Goal: Check status: Check status

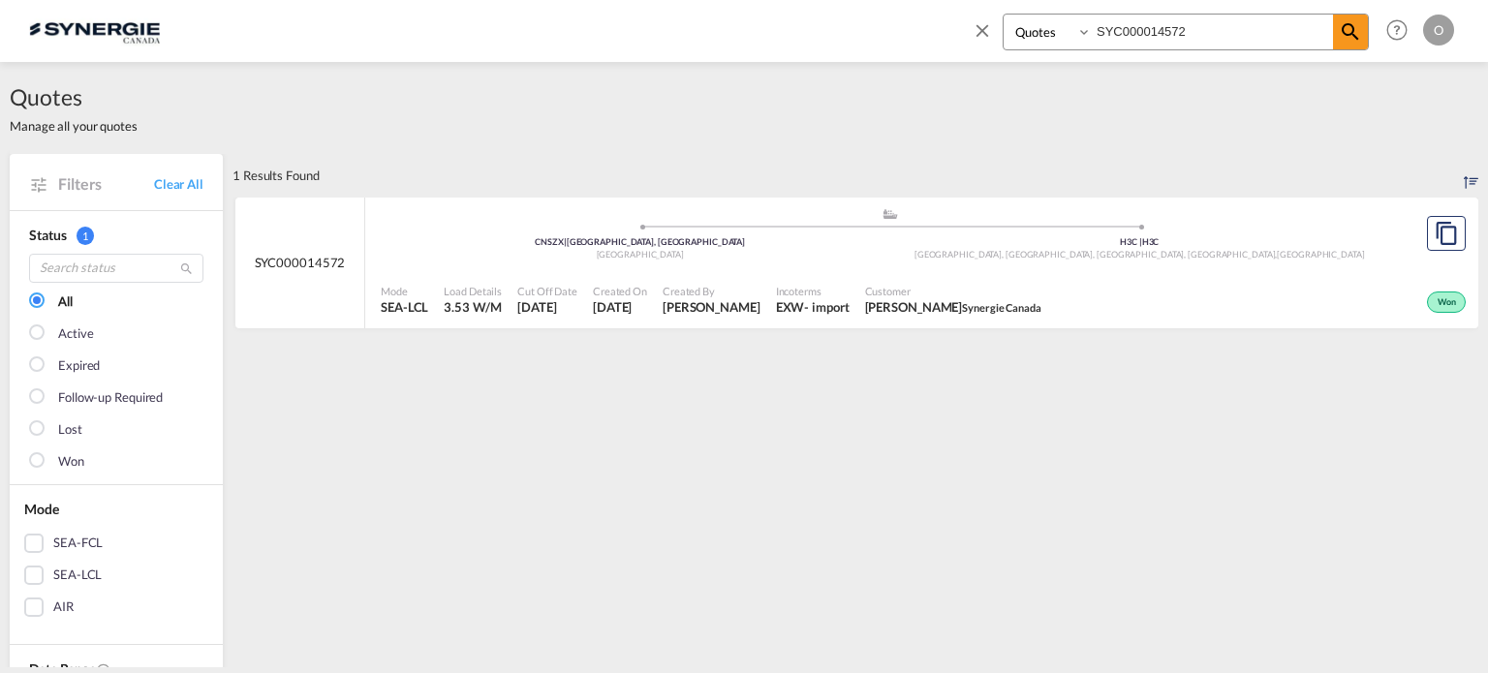
select select "Quotes"
drag, startPoint x: 967, startPoint y: 25, endPoint x: 893, endPoint y: 25, distance: 74.6
click at [893, 25] on div "Bookings Quotes Enquiries SYC000014572 Help Resources Product Release O My Prof…" at bounding box center [743, 30] width 1429 height 60
type input "SYC000013832"
click at [819, 299] on div "- import" at bounding box center [829, 306] width 45 height 17
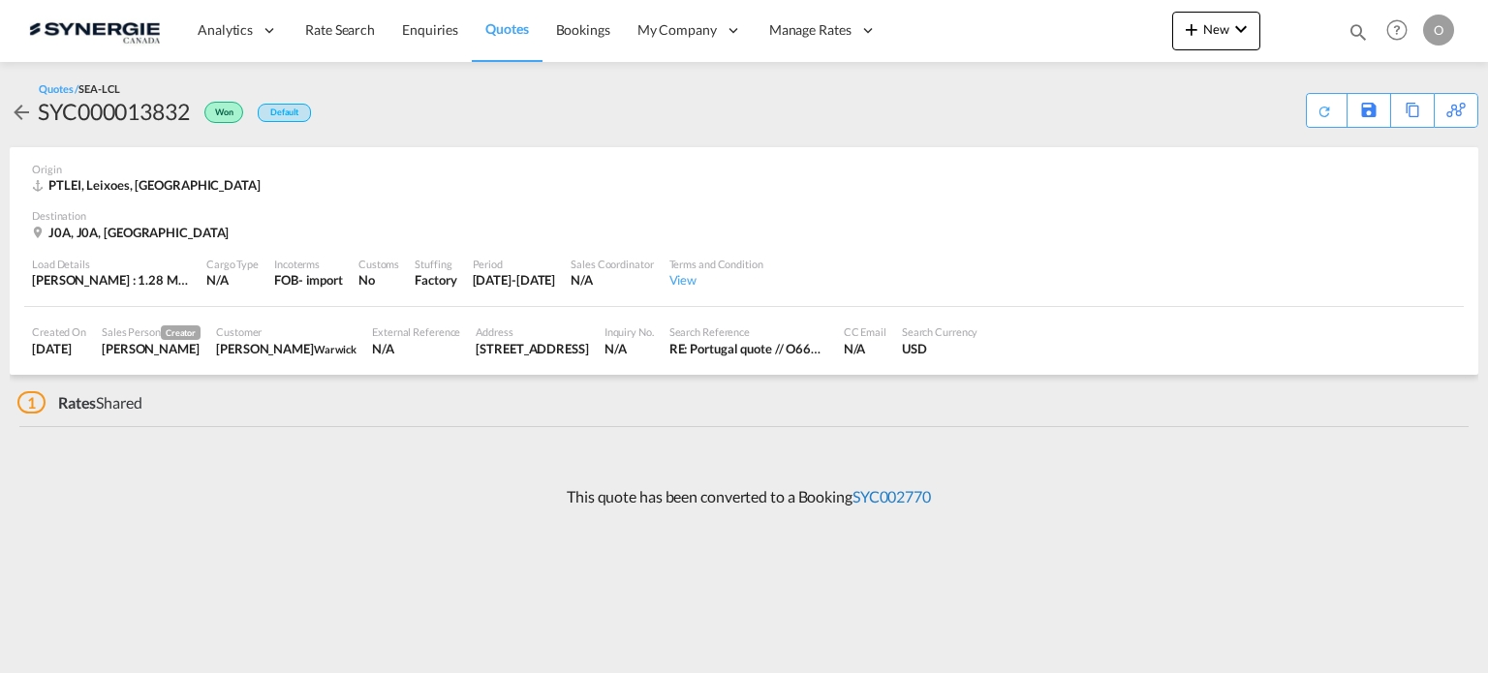
click at [891, 498] on link "SYC002770" at bounding box center [891, 496] width 78 height 18
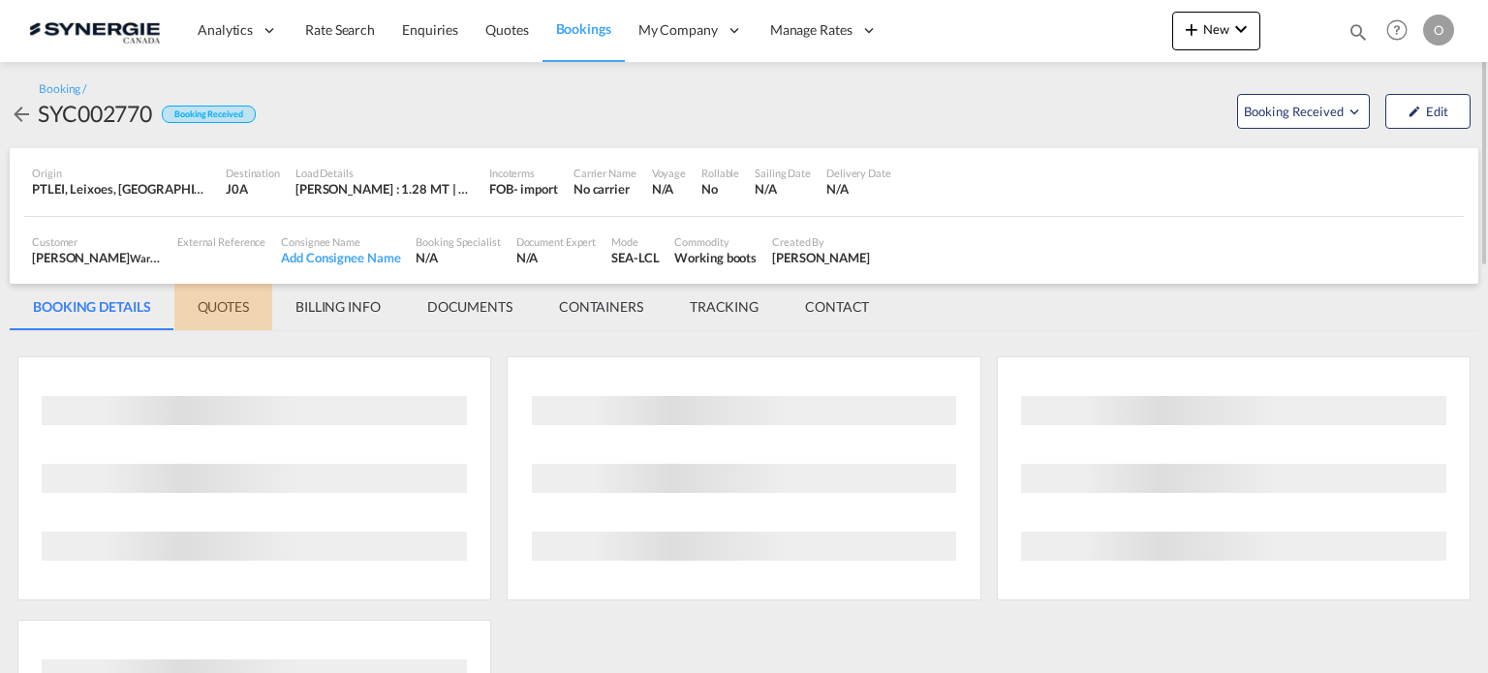
drag, startPoint x: 235, startPoint y: 303, endPoint x: 733, endPoint y: 510, distance: 539.2
click at [237, 303] on md-tab-item "QUOTES" at bounding box center [223, 307] width 98 height 46
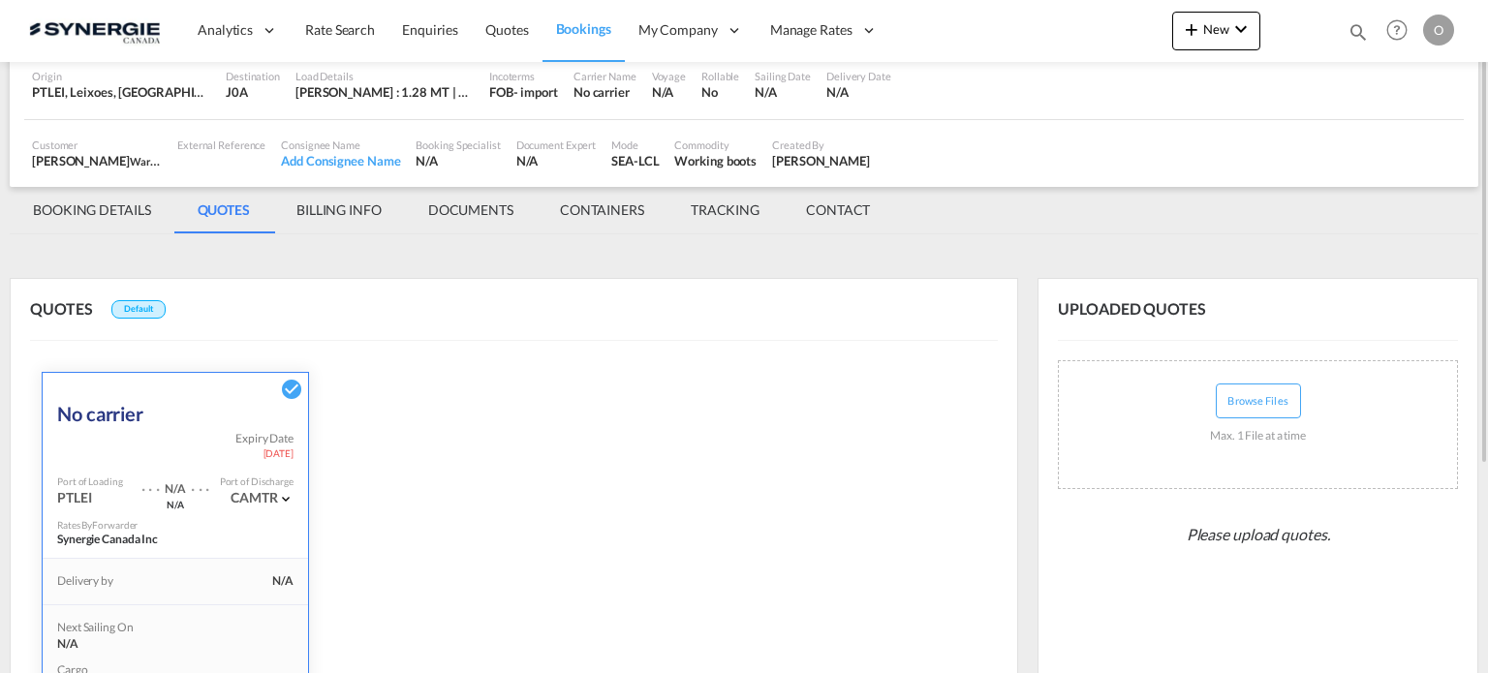
scroll to position [442, 0]
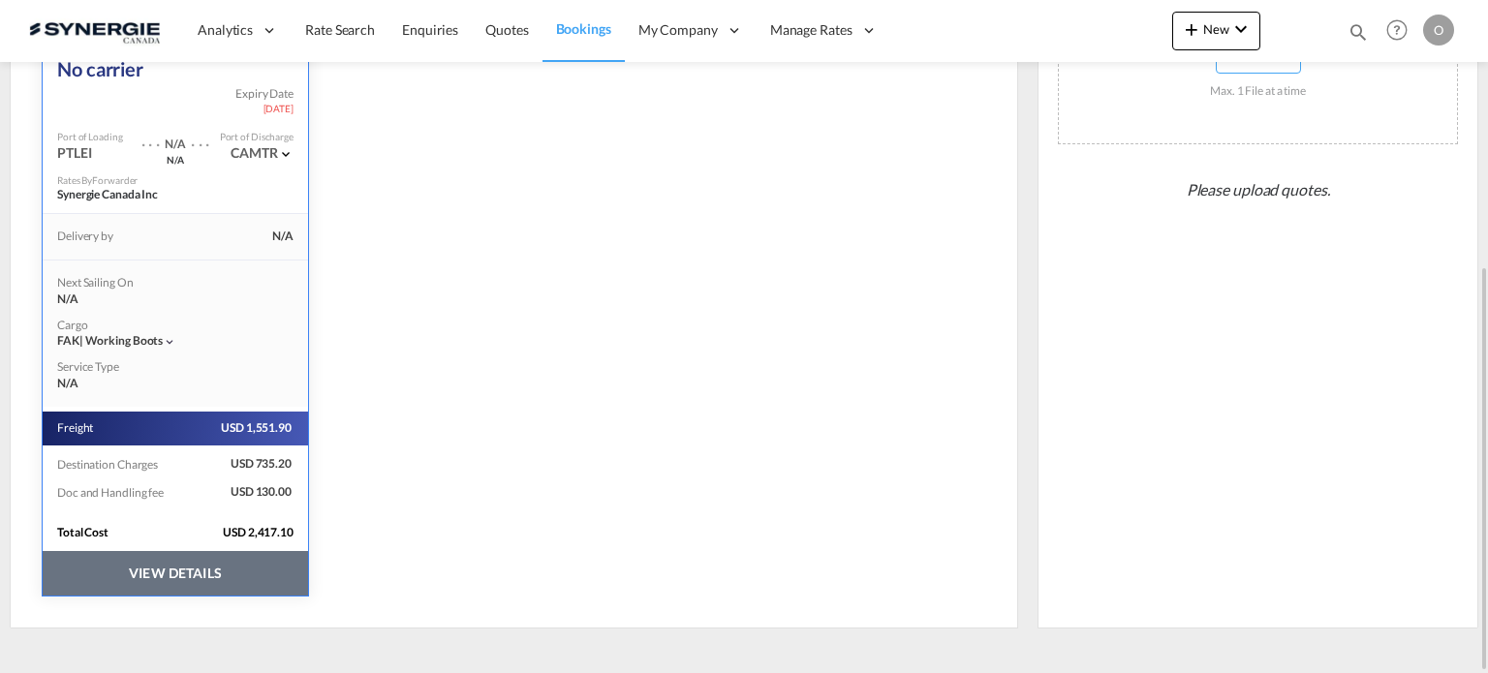
click at [189, 570] on button "VIEW DETAILS" at bounding box center [175, 573] width 265 height 45
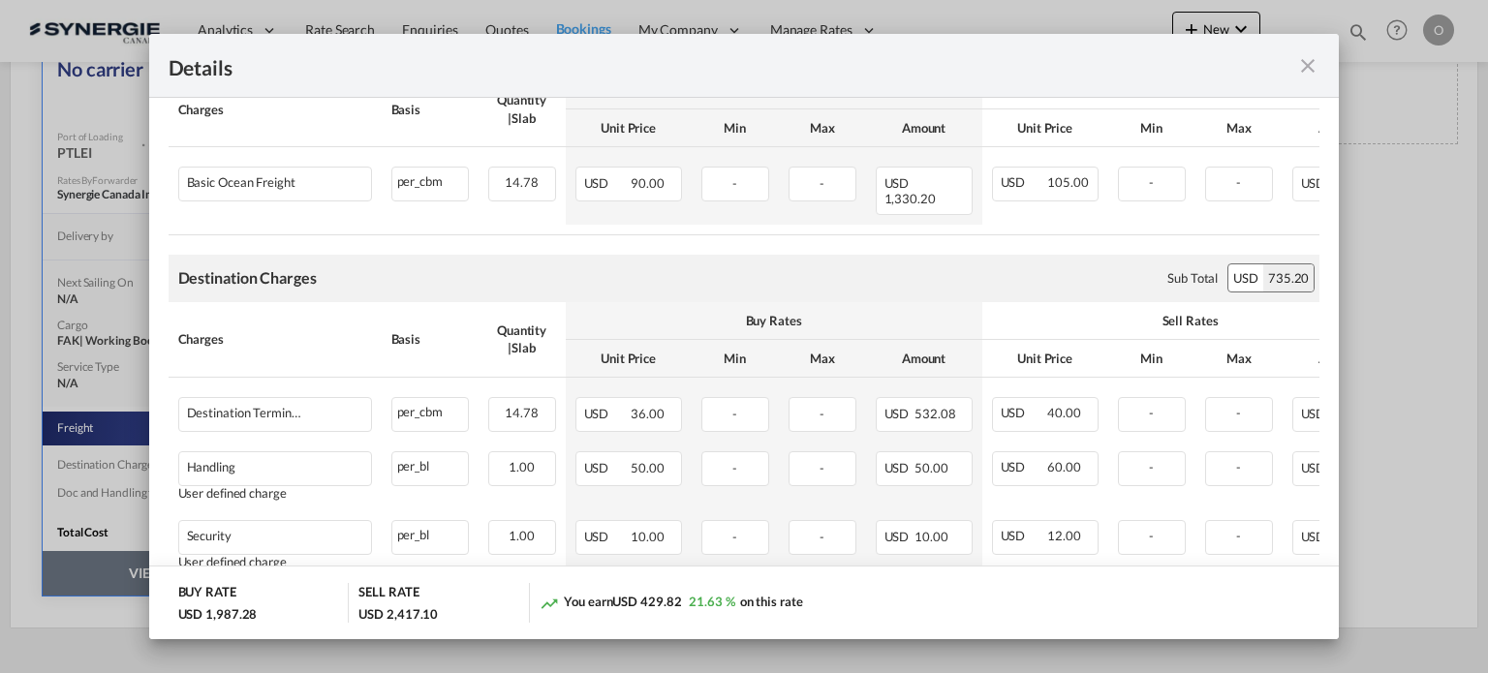
scroll to position [581, 0]
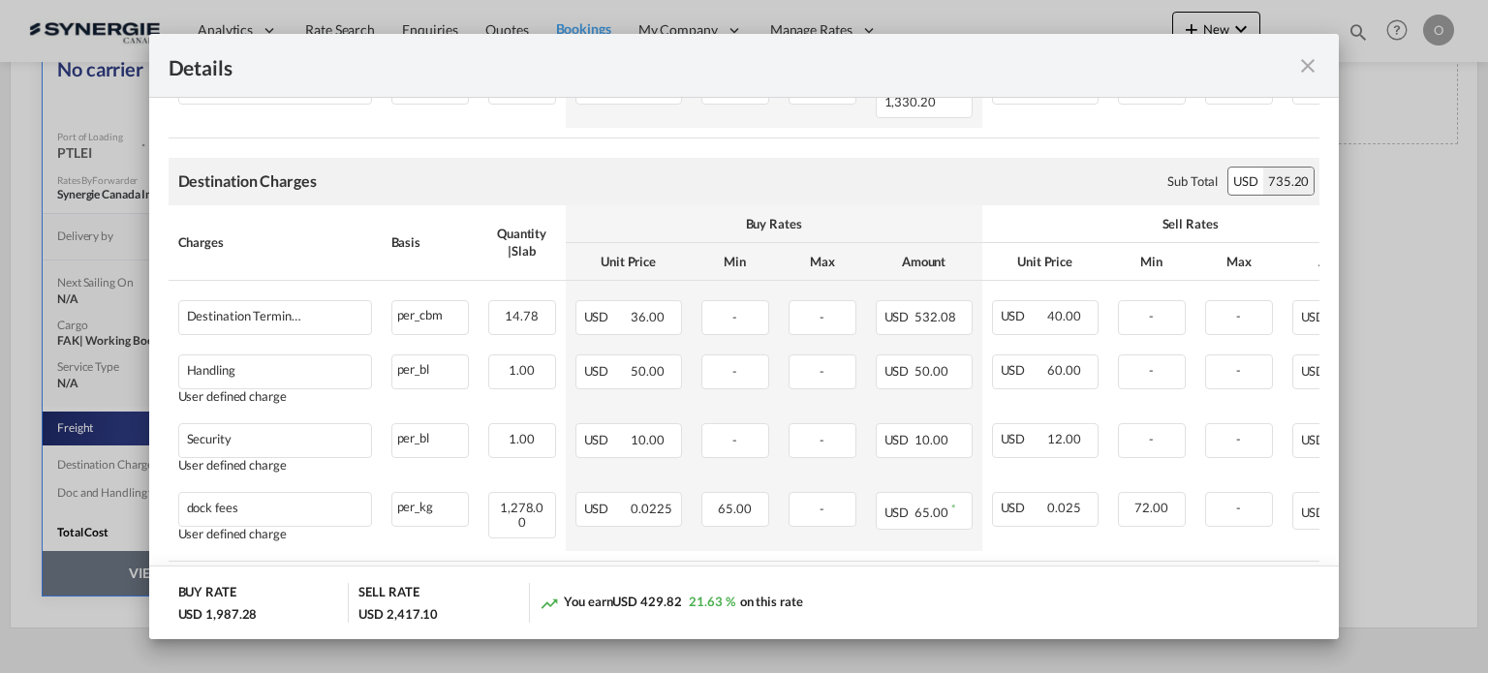
click at [1306, 77] on md-icon "icon-close fg-AAA8AD m-0 cursor" at bounding box center [1307, 65] width 23 height 23
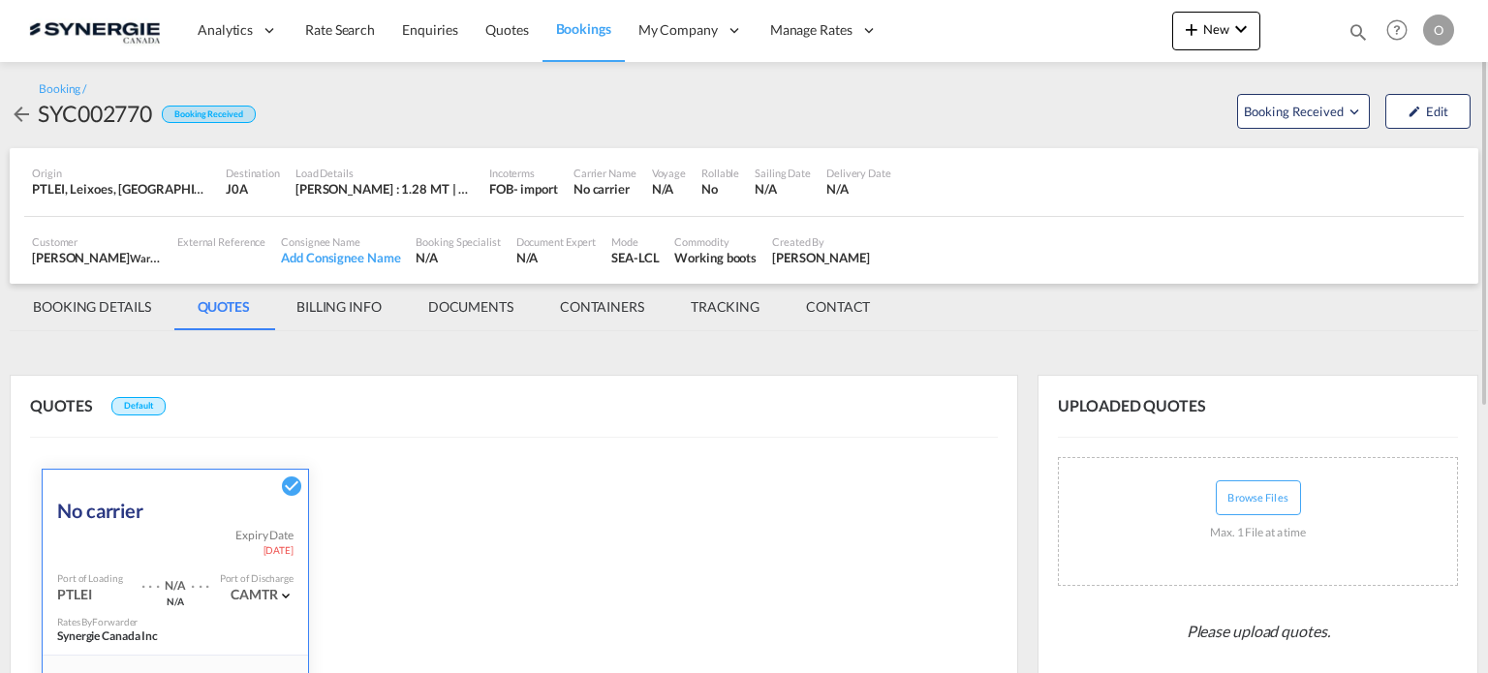
scroll to position [442, 0]
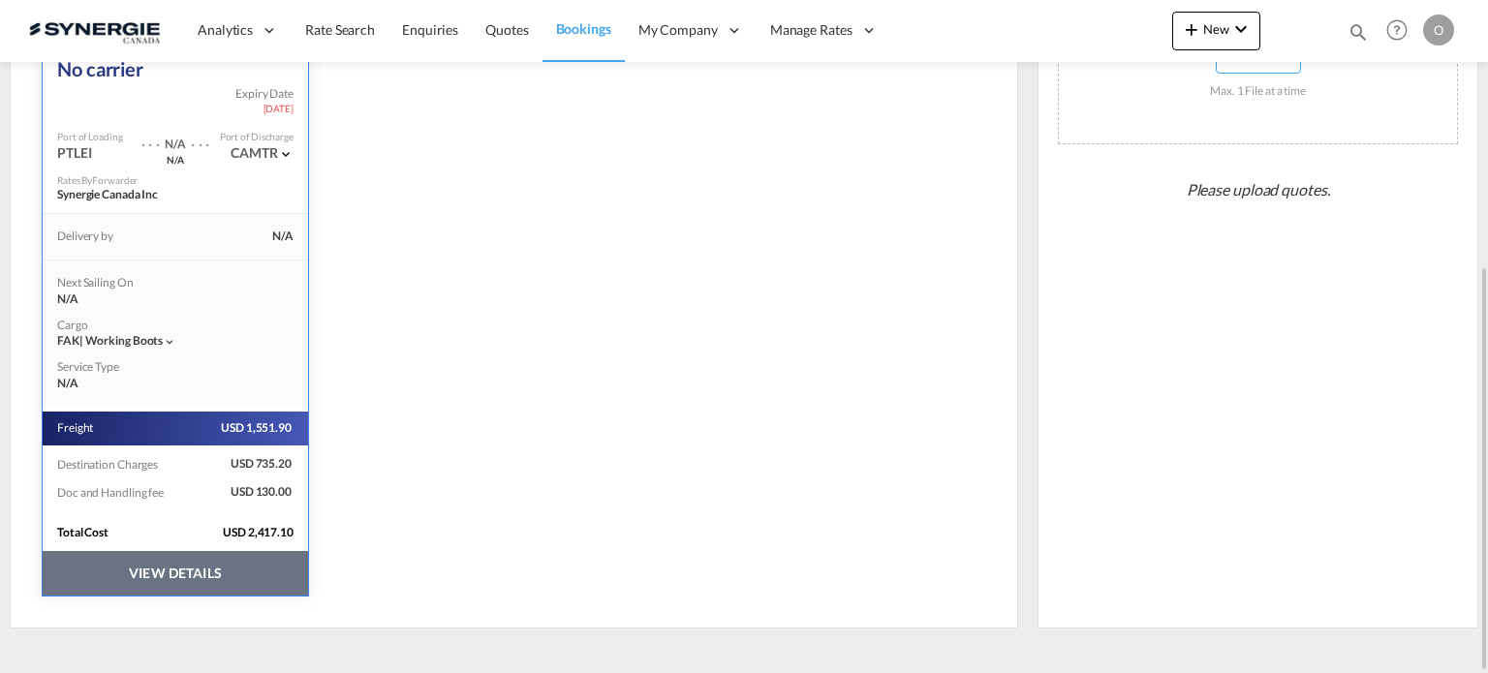
click at [154, 568] on button "VIEW DETAILS" at bounding box center [175, 573] width 265 height 45
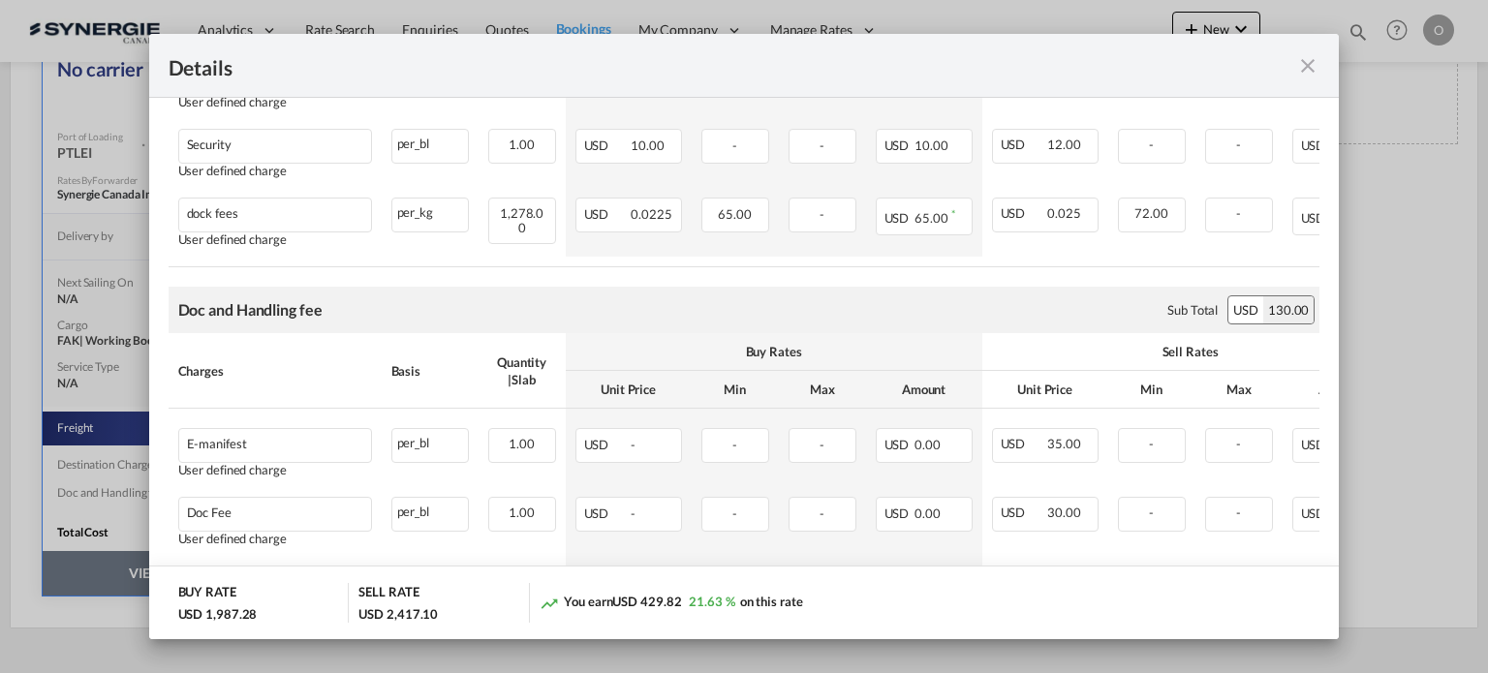
scroll to position [984, 0]
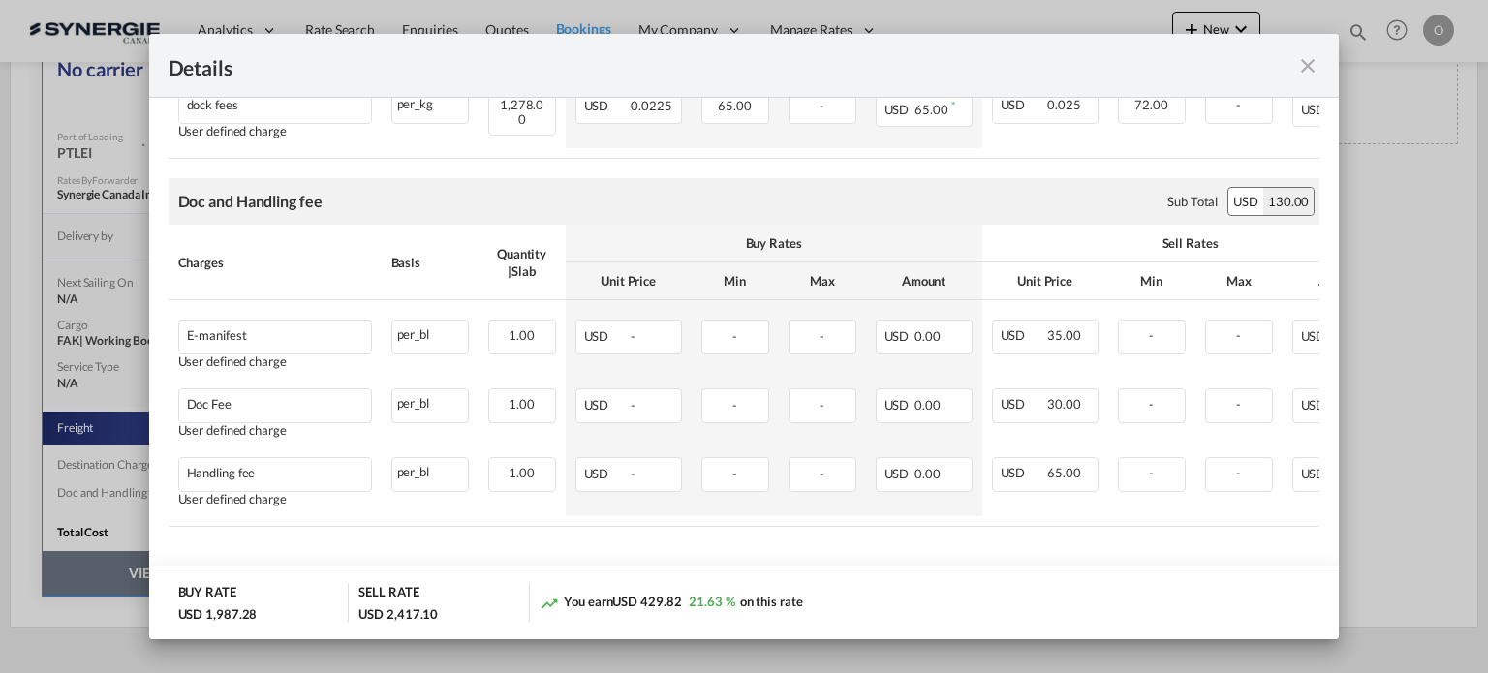
click at [1315, 66] on md-icon "icon-close fg-AAA8AD m-0 cursor" at bounding box center [1307, 65] width 23 height 23
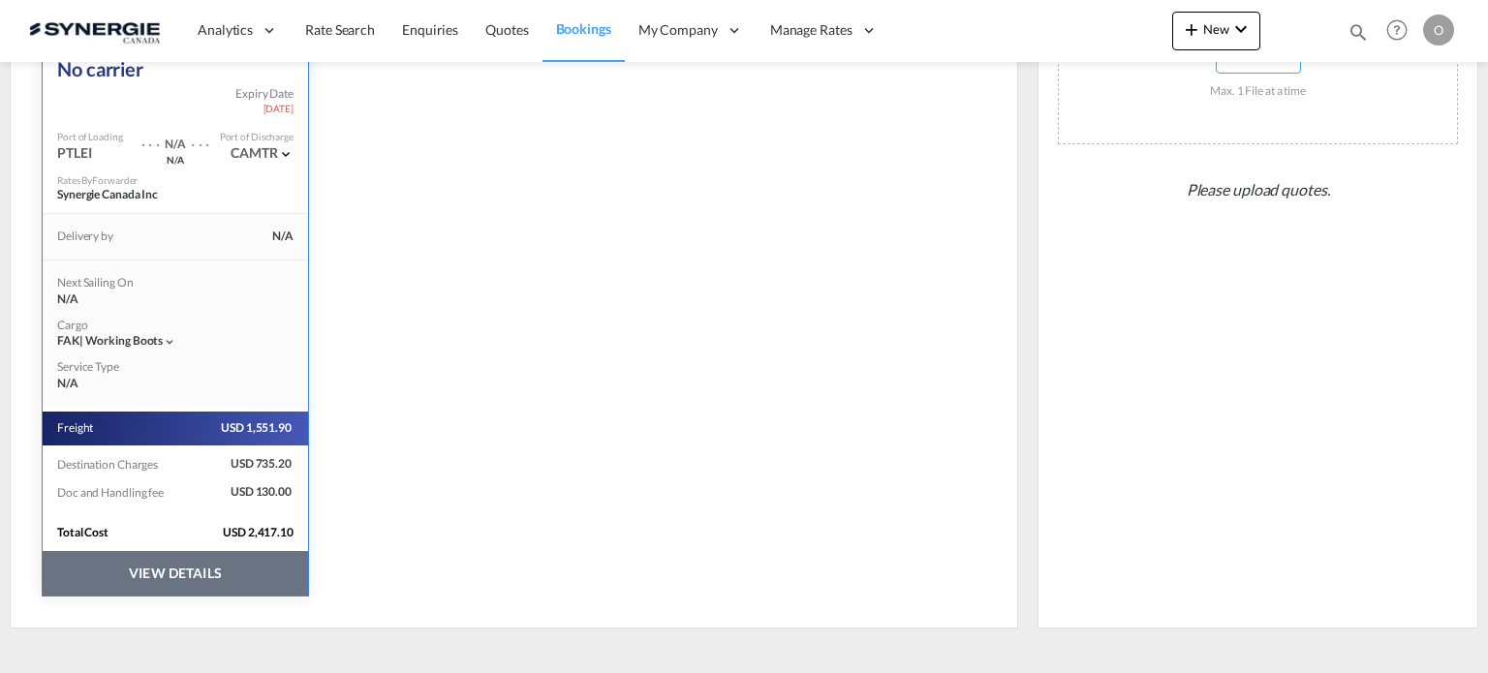
scroll to position [0, 0]
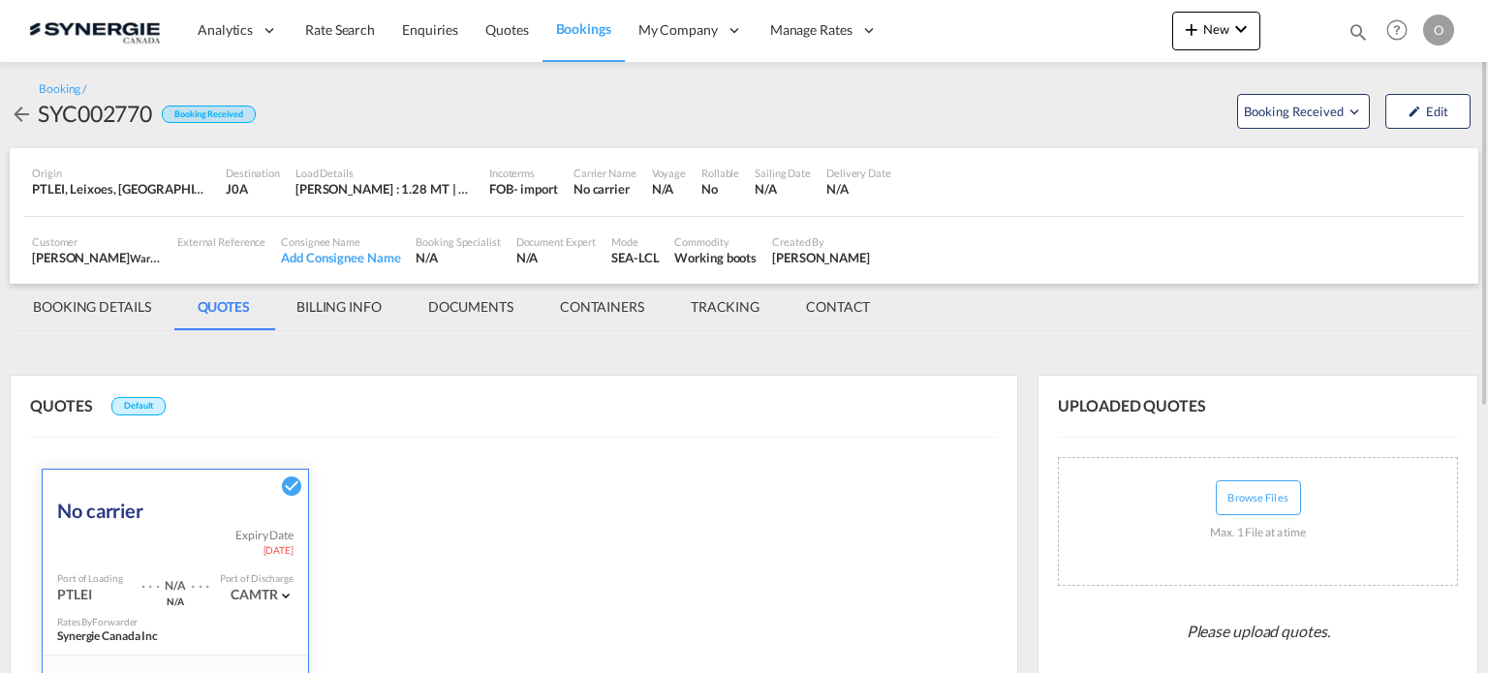
click at [368, 286] on md-tab-item "BILLING INFO" at bounding box center [339, 307] width 132 height 46
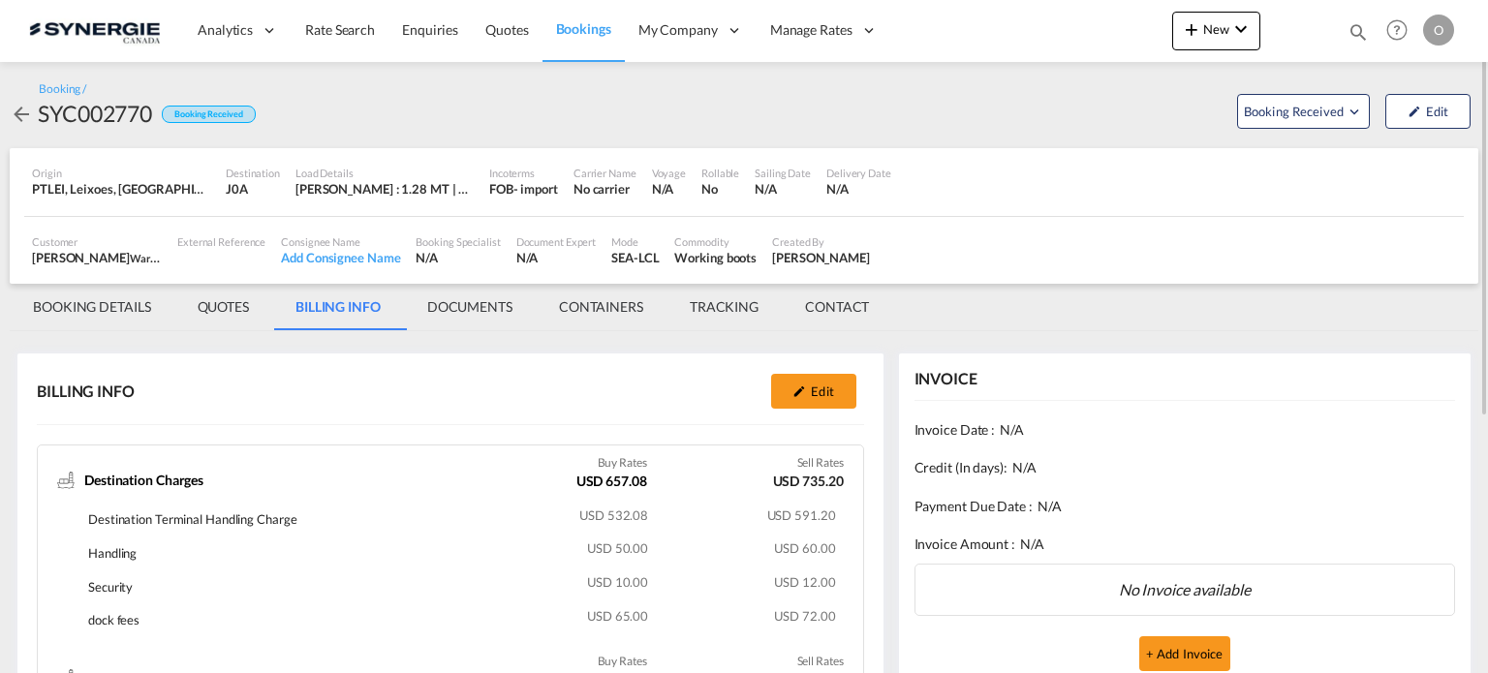
click at [120, 111] on div "SYC002770" at bounding box center [95, 113] width 114 height 31
click at [16, 117] on md-icon "icon-arrow-left" at bounding box center [21, 114] width 23 height 23
